Goal: Transaction & Acquisition: Purchase product/service

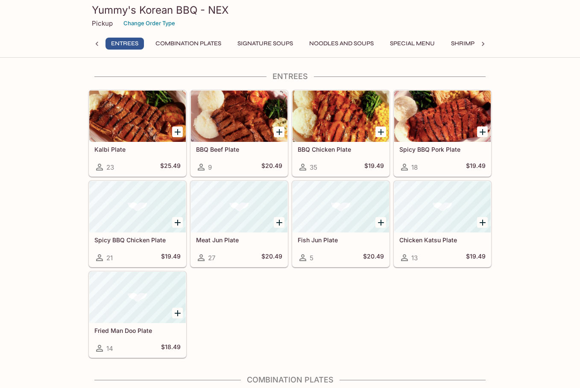
click at [112, 109] on div at bounding box center [137, 116] width 97 height 51
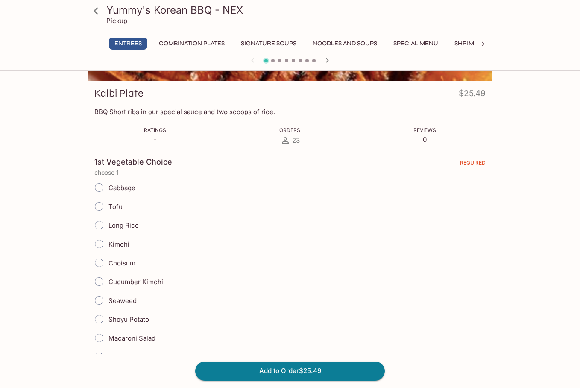
scroll to position [214, 0]
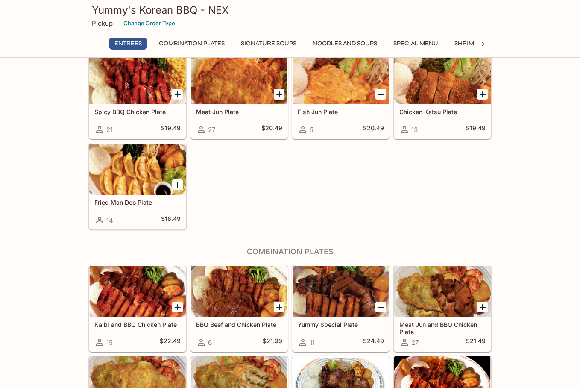
scroll to position [171, 0]
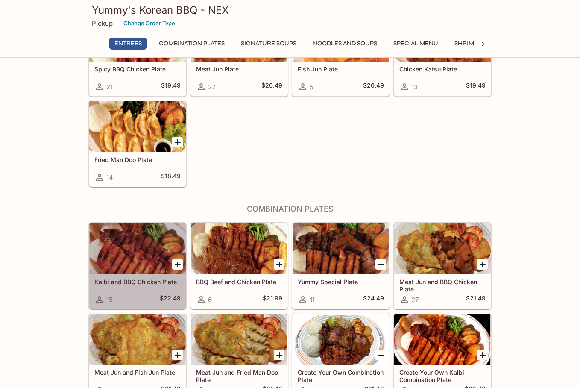
click at [106, 247] on div at bounding box center [137, 248] width 97 height 51
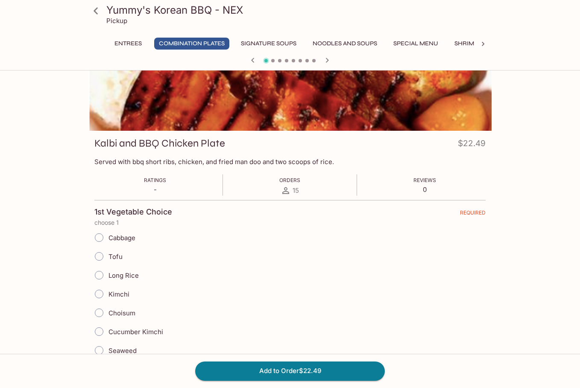
scroll to position [43, 0]
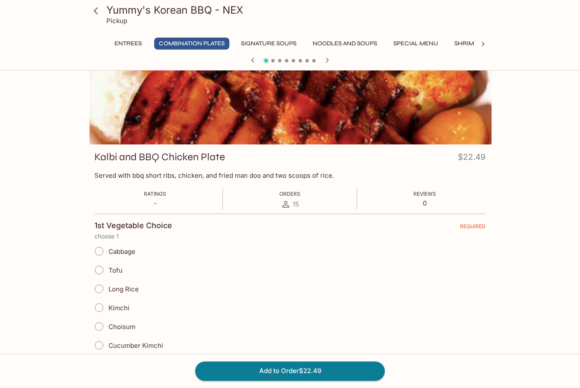
scroll to position [171, 0]
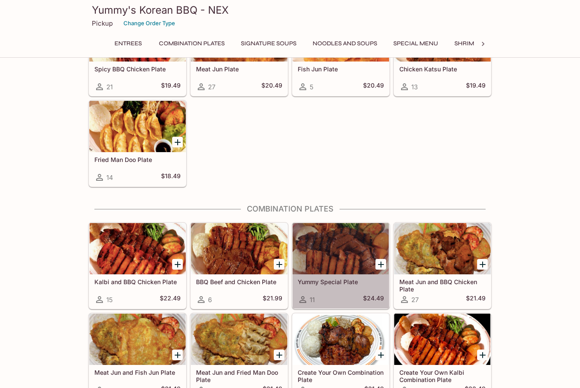
click at [334, 254] on div at bounding box center [341, 248] width 97 height 51
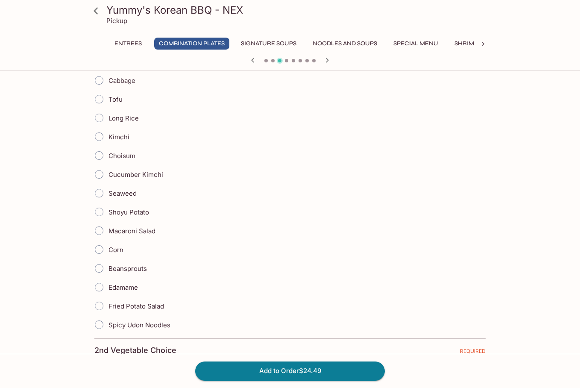
scroll to position [171, 0]
